Goal: Transaction & Acquisition: Register for event/course

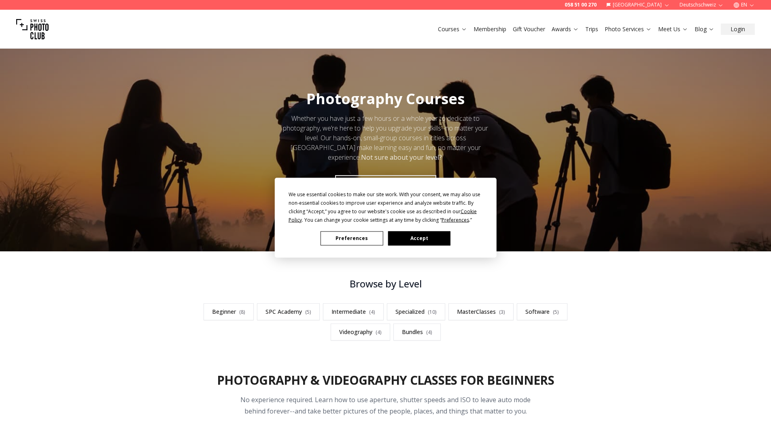
click at [412, 238] on button "Accept" at bounding box center [419, 238] width 62 height 14
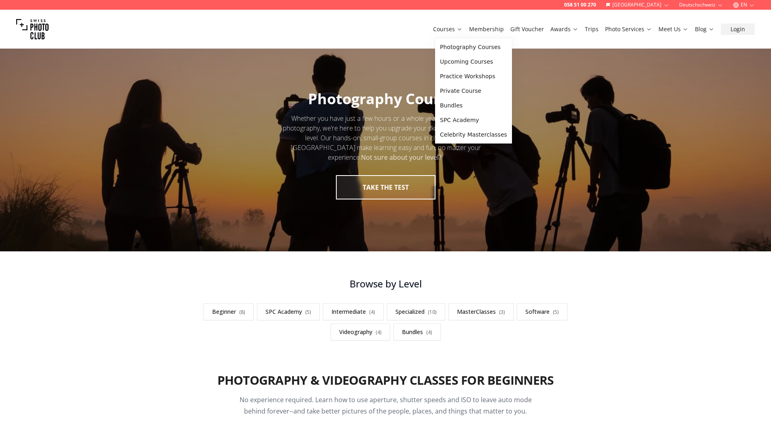
click at [462, 32] on link "Courses" at bounding box center [448, 29] width 30 height 8
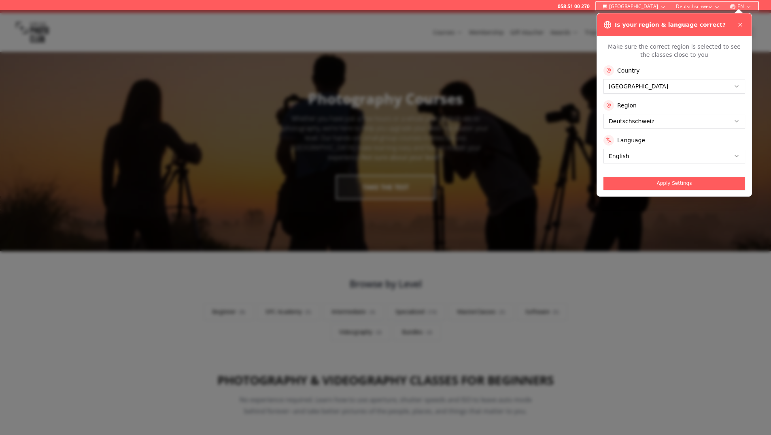
click at [738, 24] on icon at bounding box center [740, 24] width 6 height 6
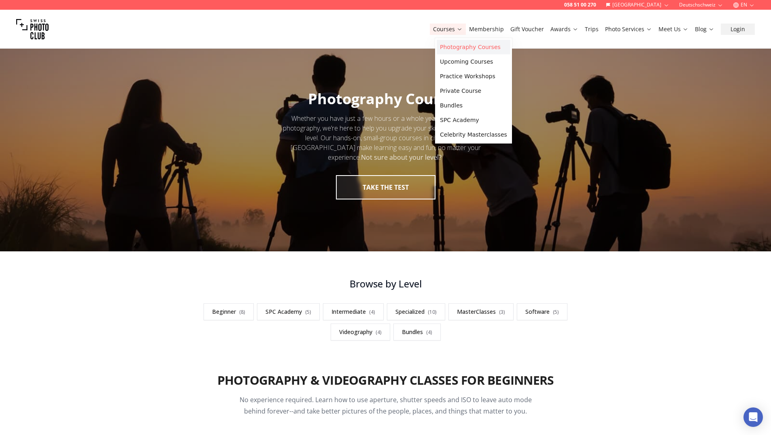
click at [463, 48] on link "Photography Courses" at bounding box center [474, 47] width 74 height 15
click at [449, 48] on link "Photography Courses" at bounding box center [474, 47] width 74 height 15
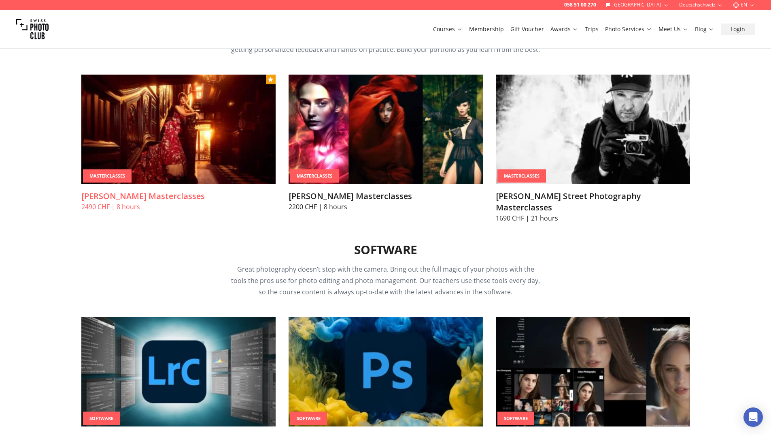
scroll to position [2227, 0]
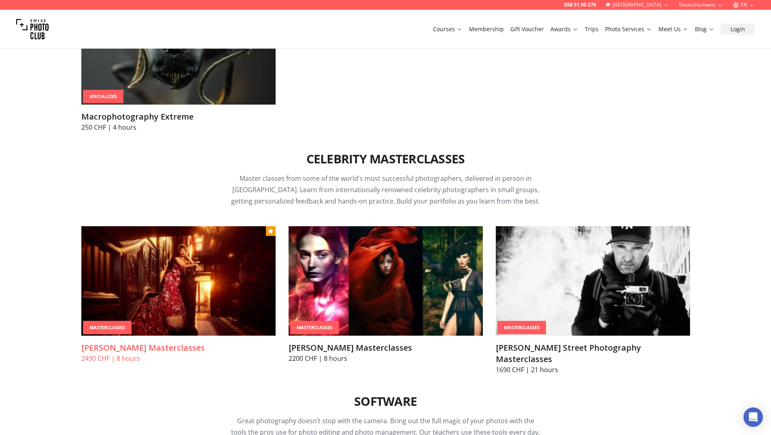
click at [173, 279] on img at bounding box center [178, 280] width 194 height 109
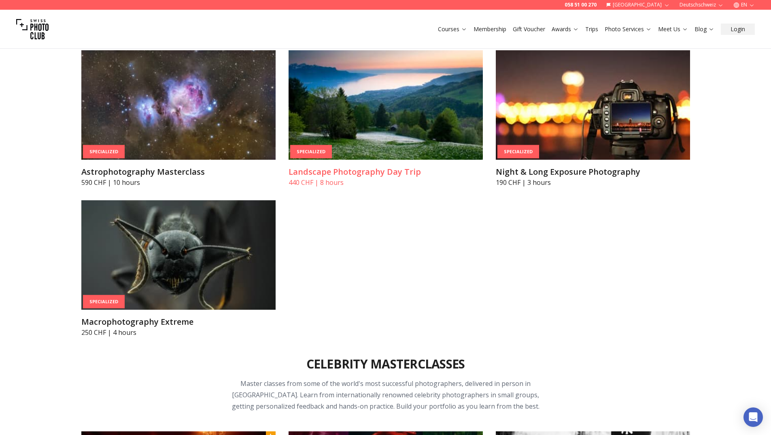
scroll to position [1904, 0]
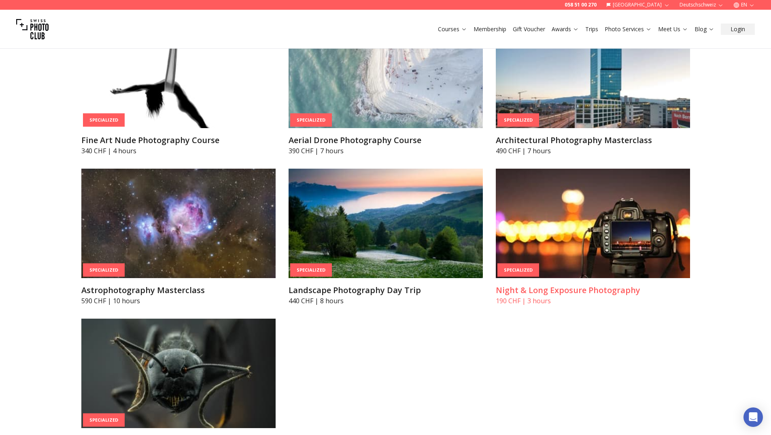
click at [548, 205] on img at bounding box center [593, 222] width 194 height 109
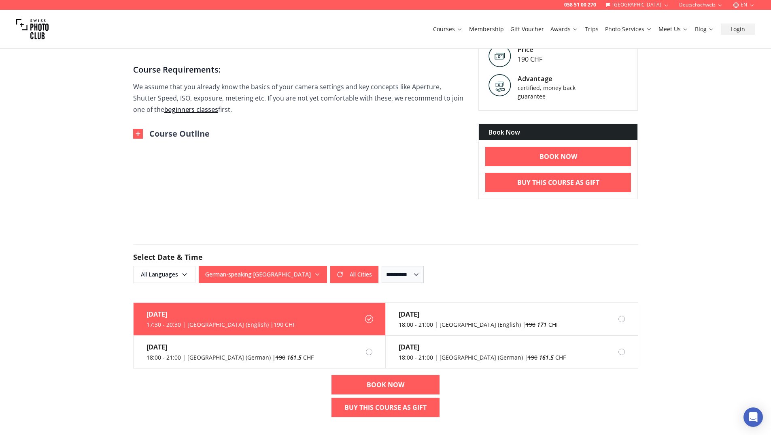
scroll to position [283, 0]
